Goal: Task Accomplishment & Management: Use online tool/utility

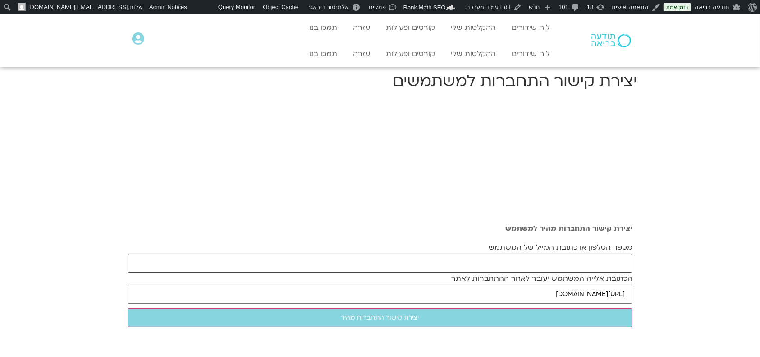
click at [582, 263] on input "מספר הטלפון או כתובת המייל של המשתמש" at bounding box center [380, 262] width 505 height 19
paste input "[EMAIL_ADDRESS][DOMAIN_NAME]"
type input "[EMAIL_ADDRESS][DOMAIN_NAME]"
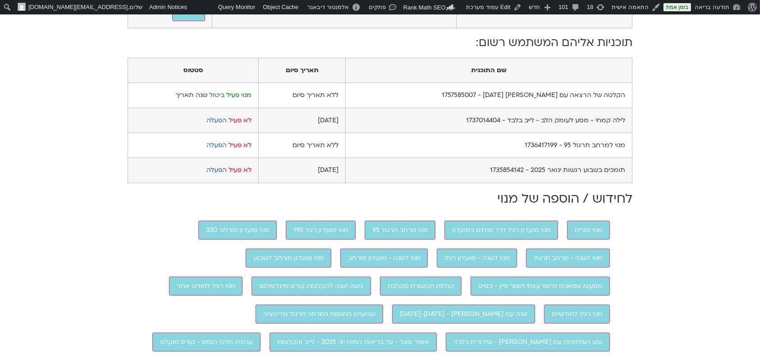
scroll to position [447, 0]
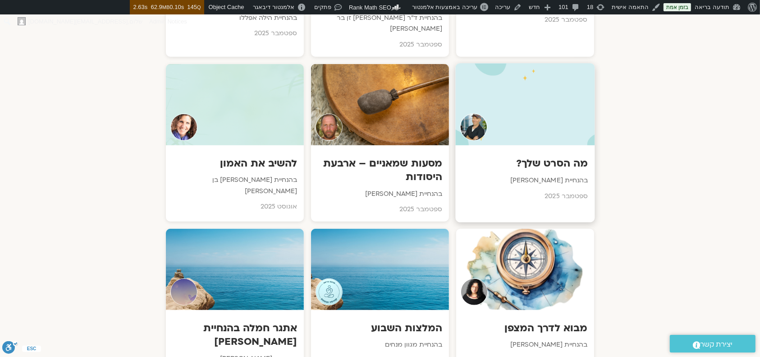
scroll to position [842, 0]
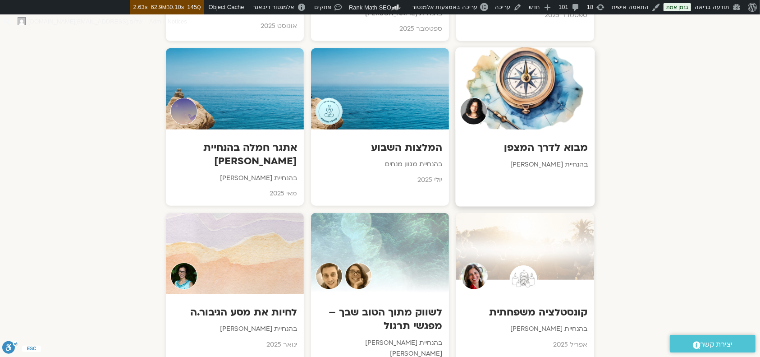
click at [524, 97] on div at bounding box center [524, 88] width 139 height 82
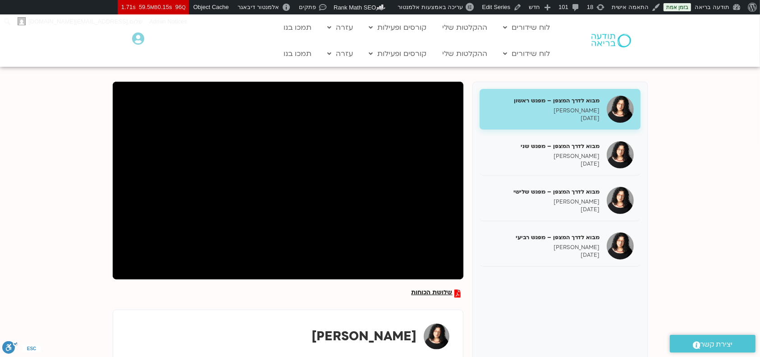
scroll to position [180, 0]
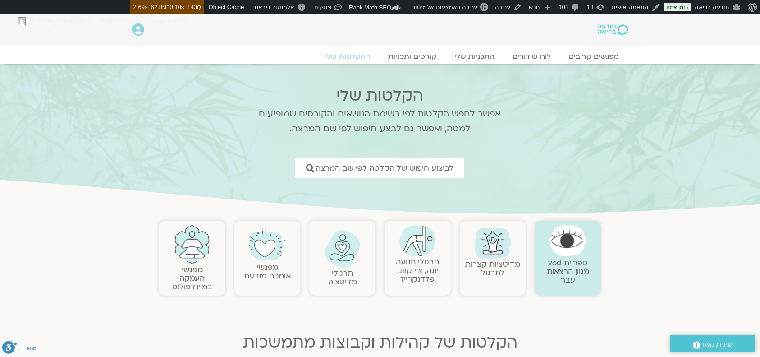
scroll to position [842, 0]
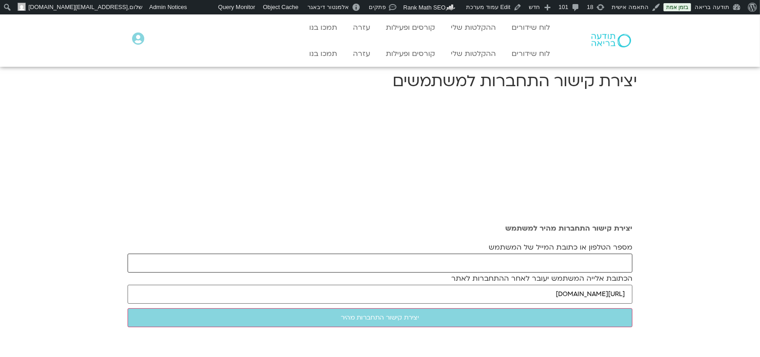
click at [530, 264] on input "מספר הטלפון או כתובת המייל של המשתמש" at bounding box center [380, 262] width 505 height 19
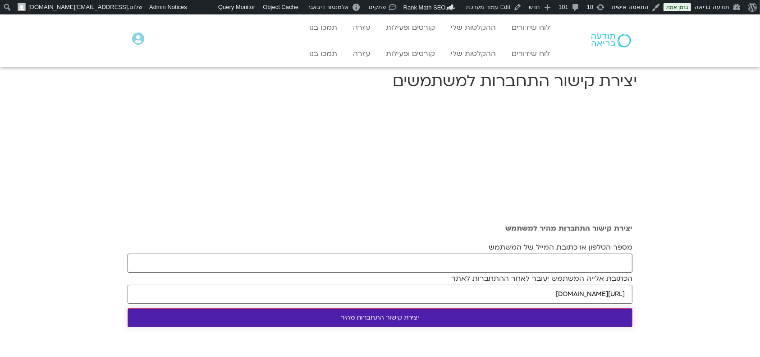
paste input "[EMAIL_ADDRESS][DOMAIN_NAME]"
type input "[EMAIL_ADDRESS][DOMAIN_NAME]"
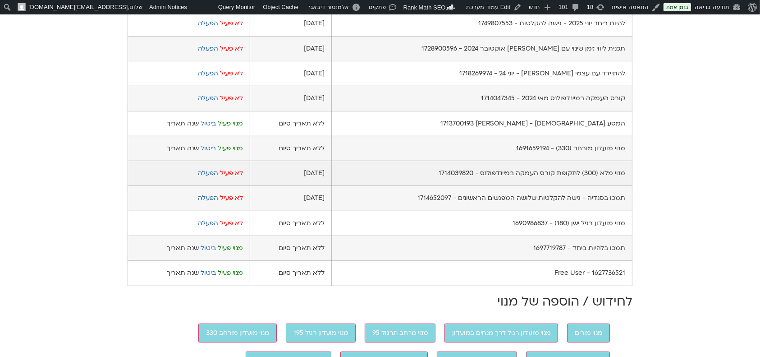
scroll to position [601, 0]
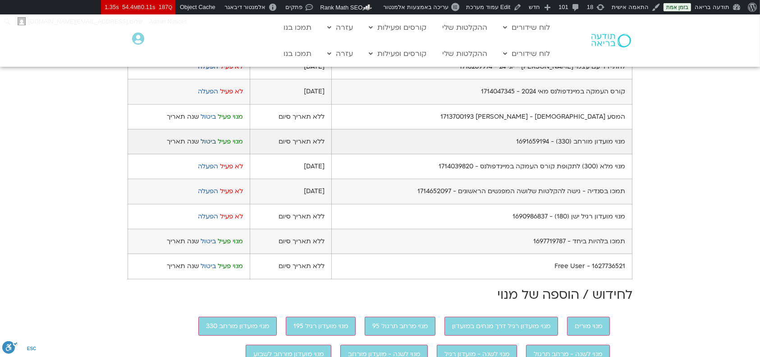
click at [207, 146] on link "ביטול" at bounding box center [208, 141] width 15 height 9
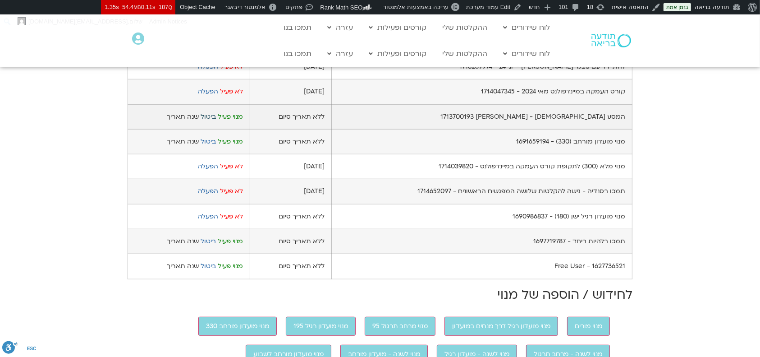
click at [209, 121] on link "ביטול" at bounding box center [208, 116] width 15 height 9
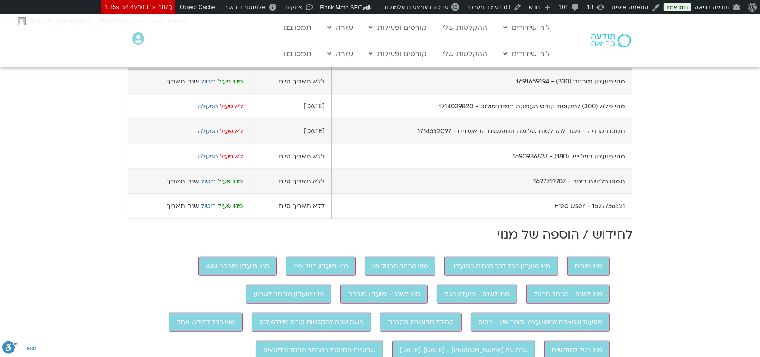
scroll to position [722, 0]
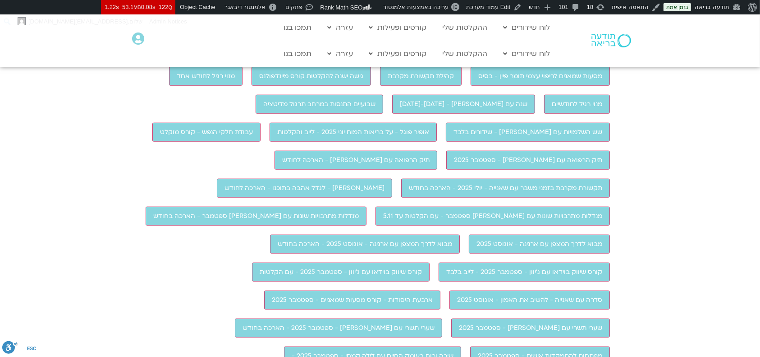
scroll to position [902, 0]
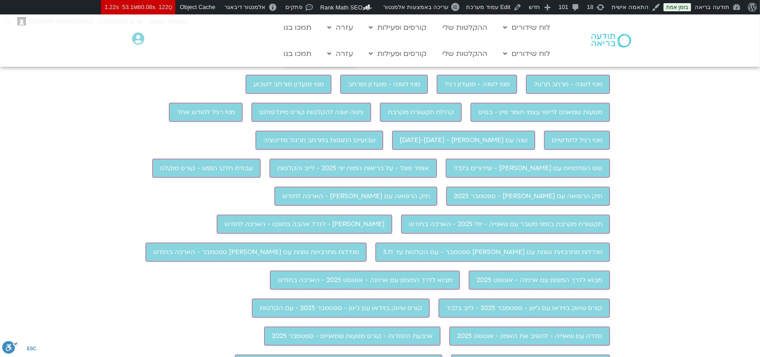
click at [338, 66] on input "מנוי מועדון רגיל 195" at bounding box center [321, 56] width 70 height 19
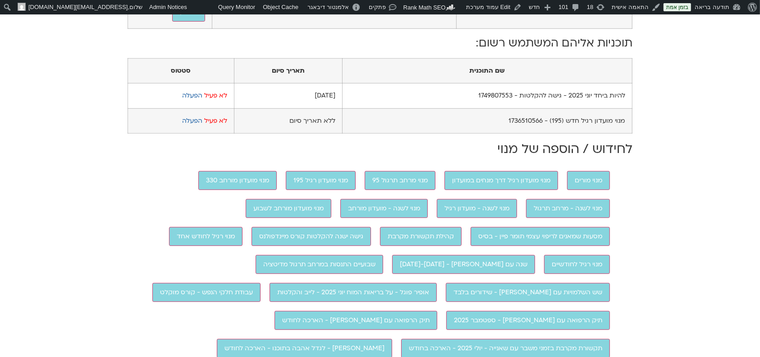
scroll to position [541, 0]
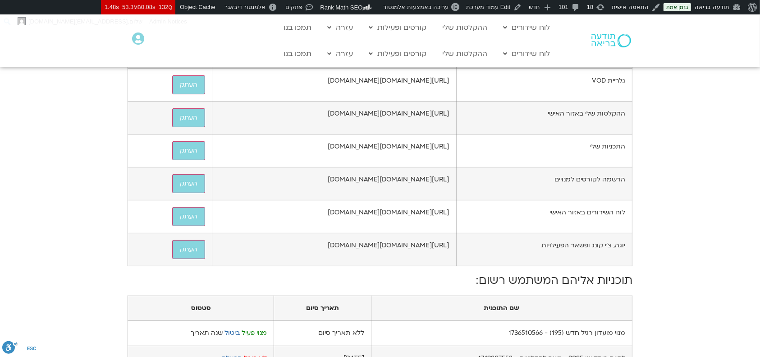
scroll to position [541, 0]
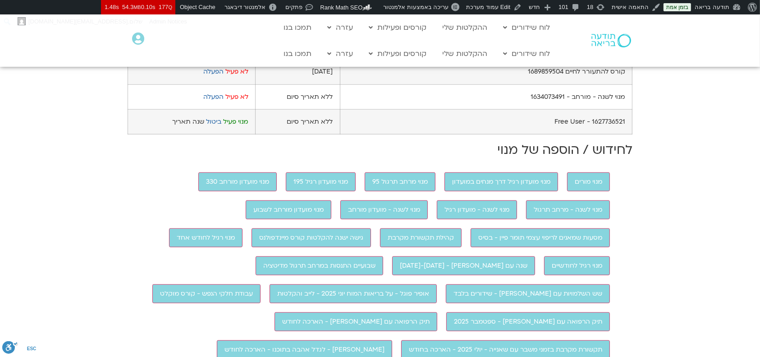
scroll to position [722, 0]
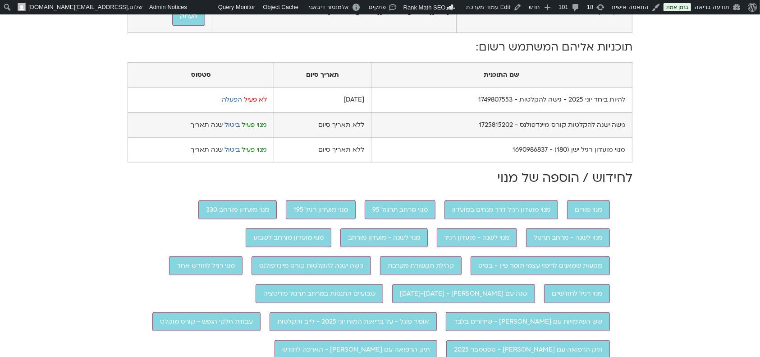
scroll to position [541, 0]
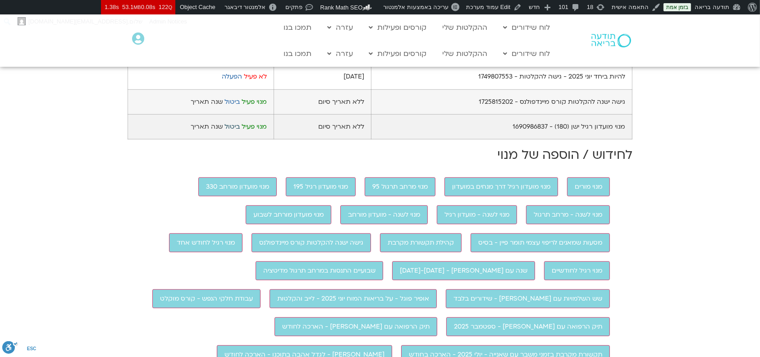
click at [232, 131] on link "ביטול" at bounding box center [232, 126] width 15 height 9
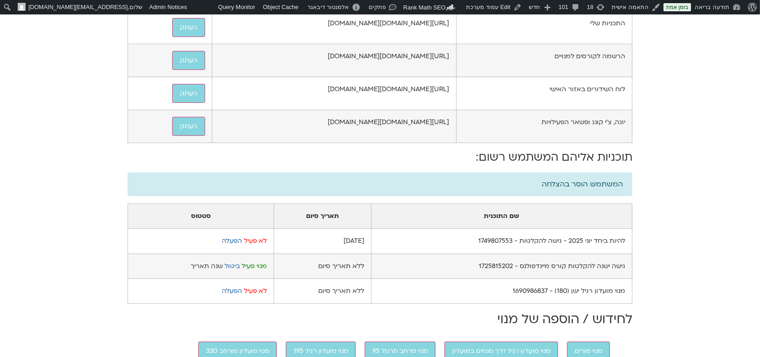
scroll to position [481, 0]
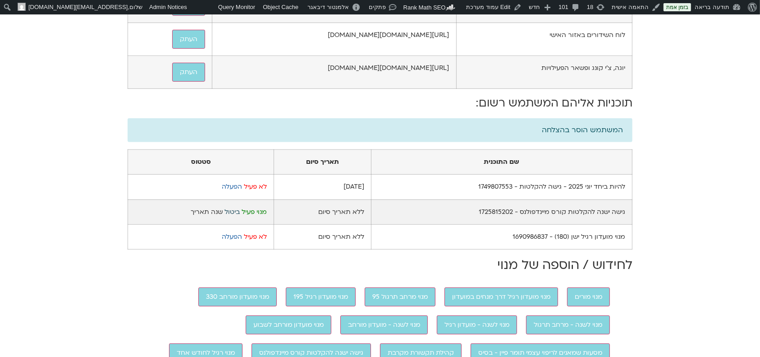
click at [229, 216] on link "ביטול" at bounding box center [232, 211] width 15 height 9
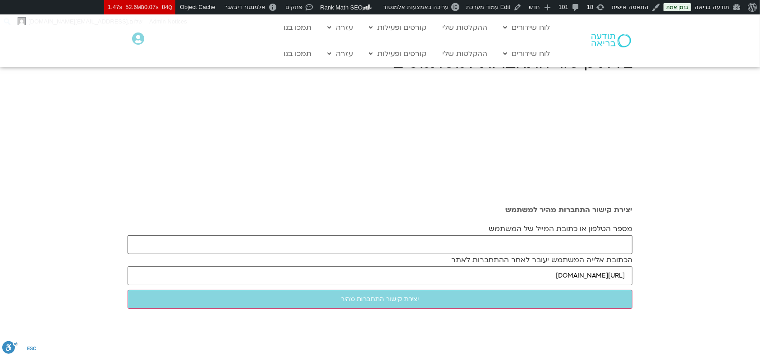
click at [601, 244] on input "מספר הטלפון או כתובת המייל של המשתמש" at bounding box center [380, 244] width 505 height 19
paste input "[EMAIL_ADDRESS][DOMAIN_NAME]"
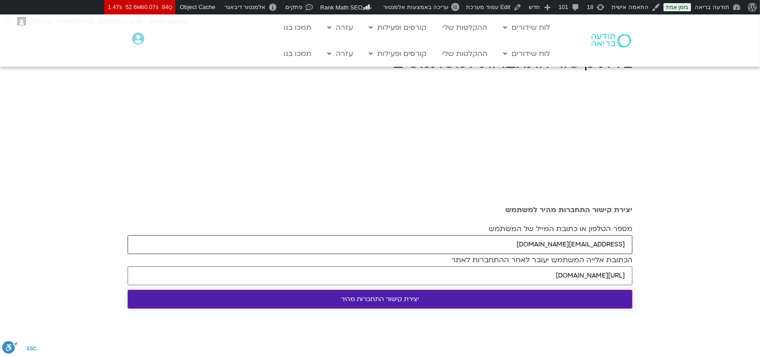
type input "[EMAIL_ADDRESS][DOMAIN_NAME]"
click at [526, 300] on input "יצירת קישור התחברות מהיר" at bounding box center [380, 299] width 505 height 19
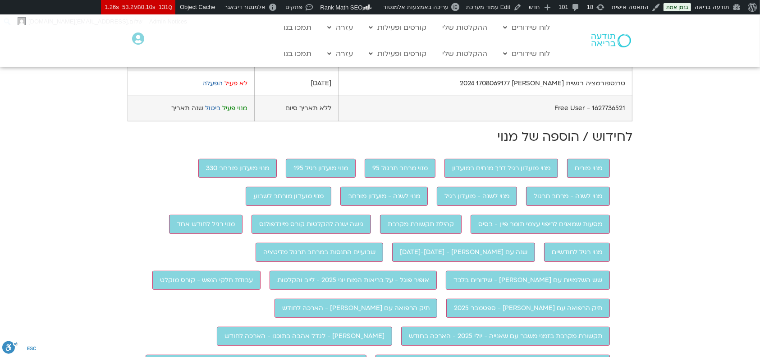
scroll to position [541, 0]
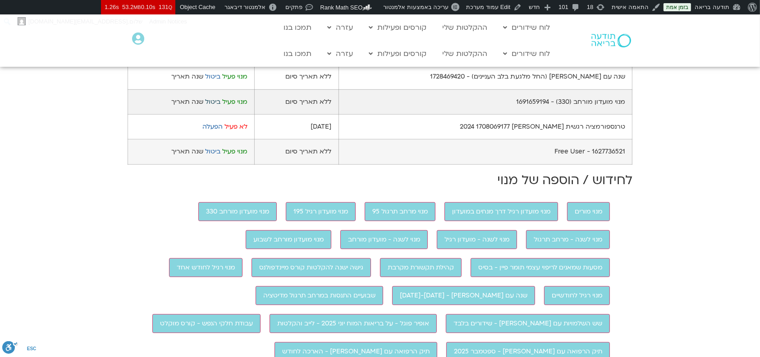
click at [217, 106] on link "ביטול" at bounding box center [212, 101] width 15 height 9
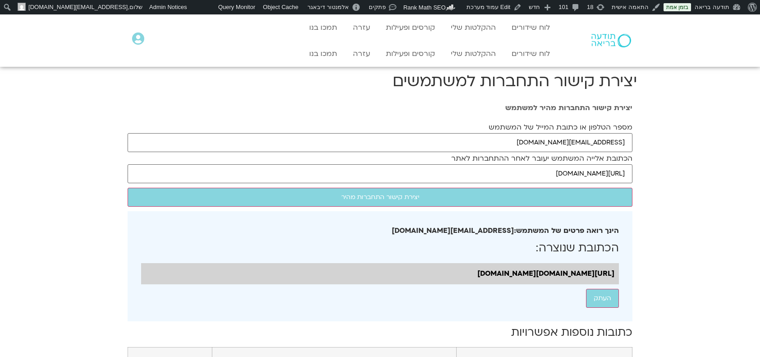
scroll to position [651, 0]
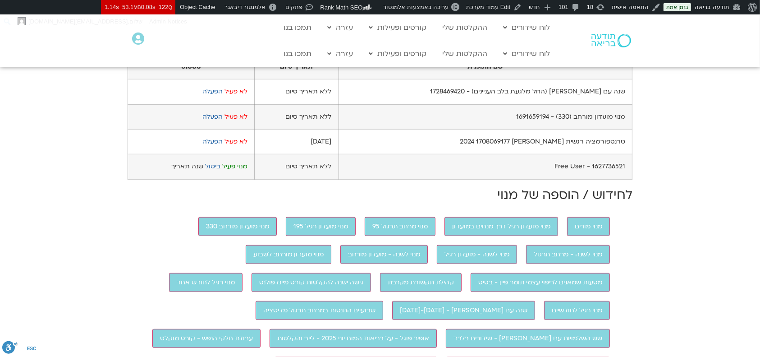
scroll to position [601, 0]
